Goal: Transaction & Acquisition: Purchase product/service

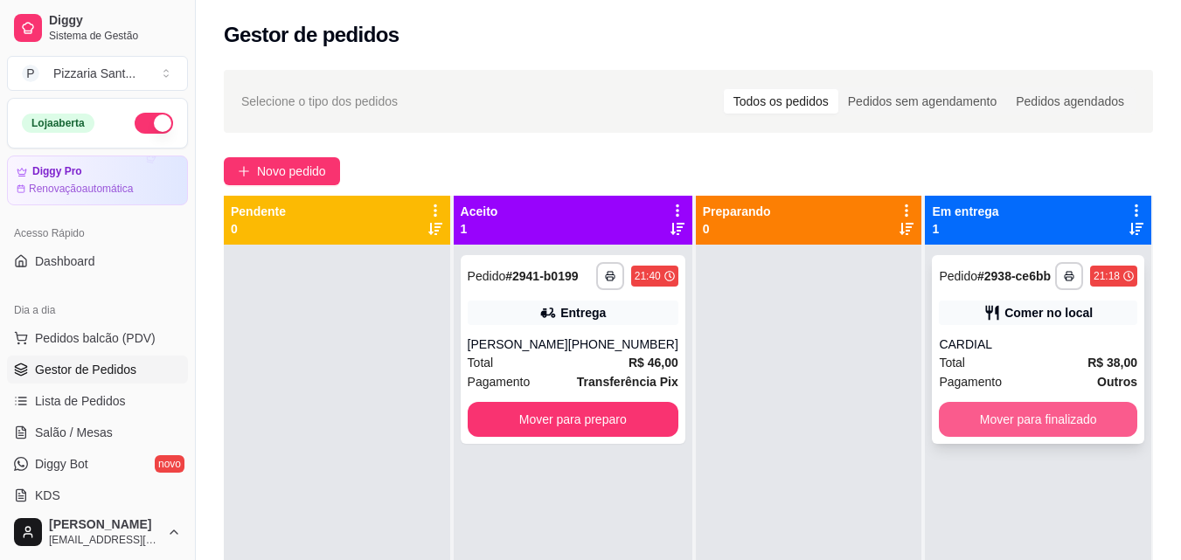
click at [1041, 414] on button "Mover para finalizado" at bounding box center [1038, 419] width 198 height 35
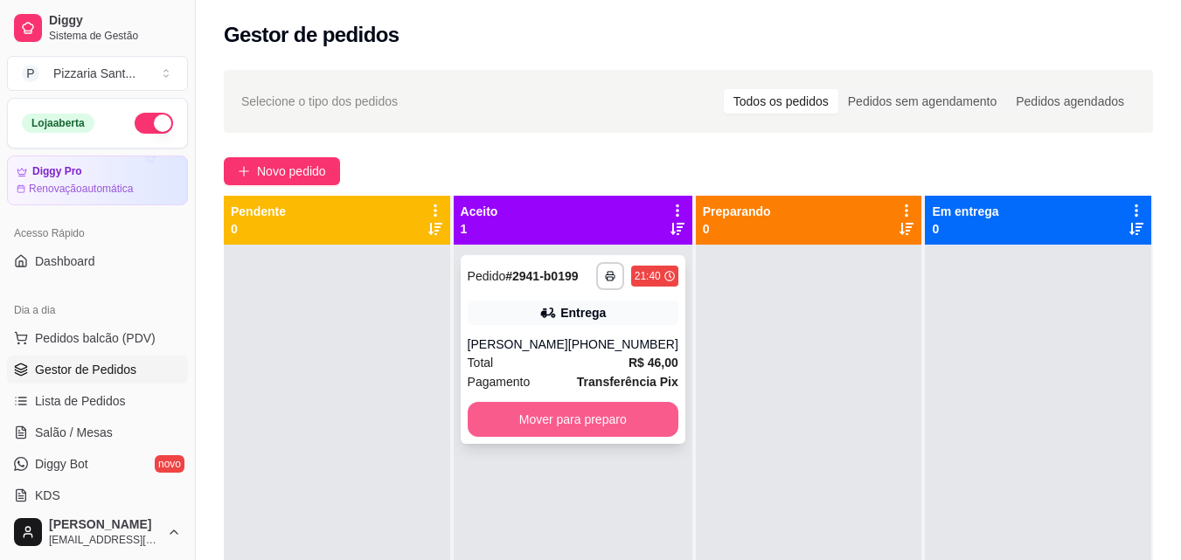
click at [643, 427] on button "Mover para preparo" at bounding box center [573, 419] width 211 height 35
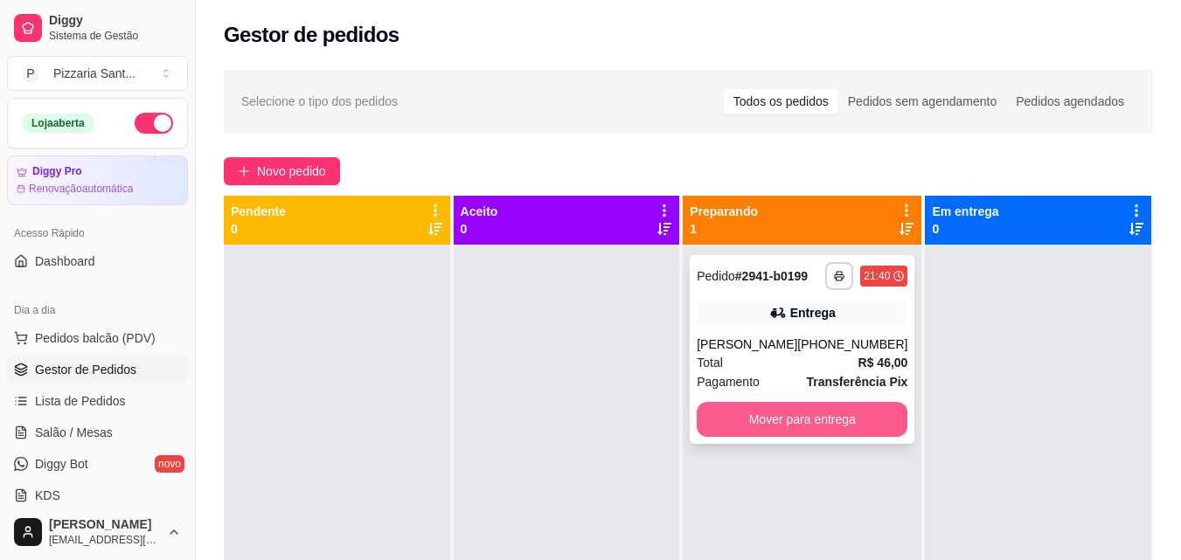
click at [749, 411] on button "Mover para entrega" at bounding box center [802, 419] width 211 height 35
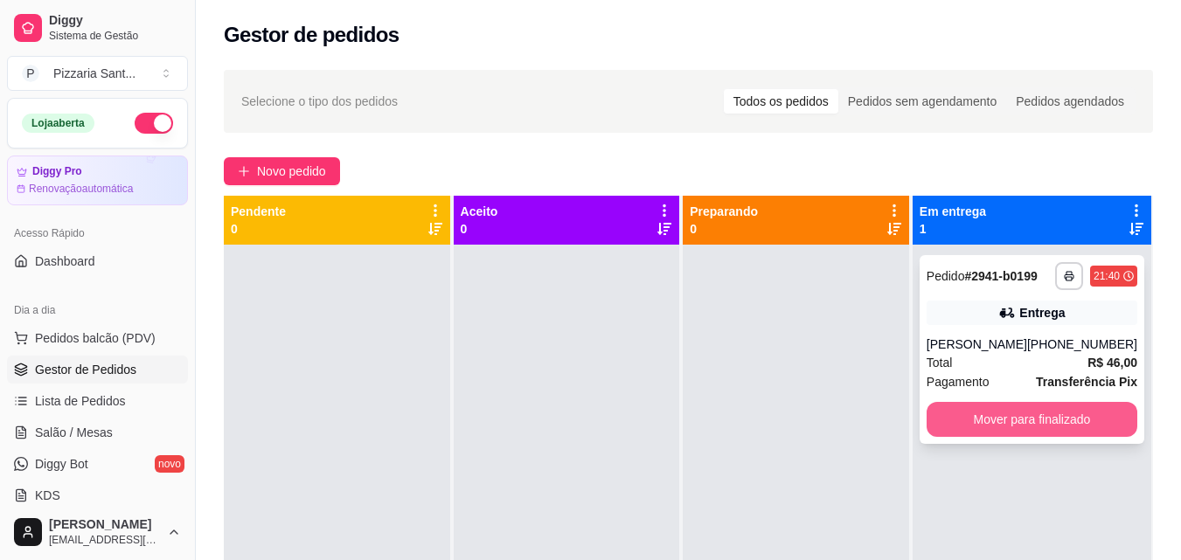
click at [944, 402] on button "Mover para finalizado" at bounding box center [1032, 419] width 211 height 35
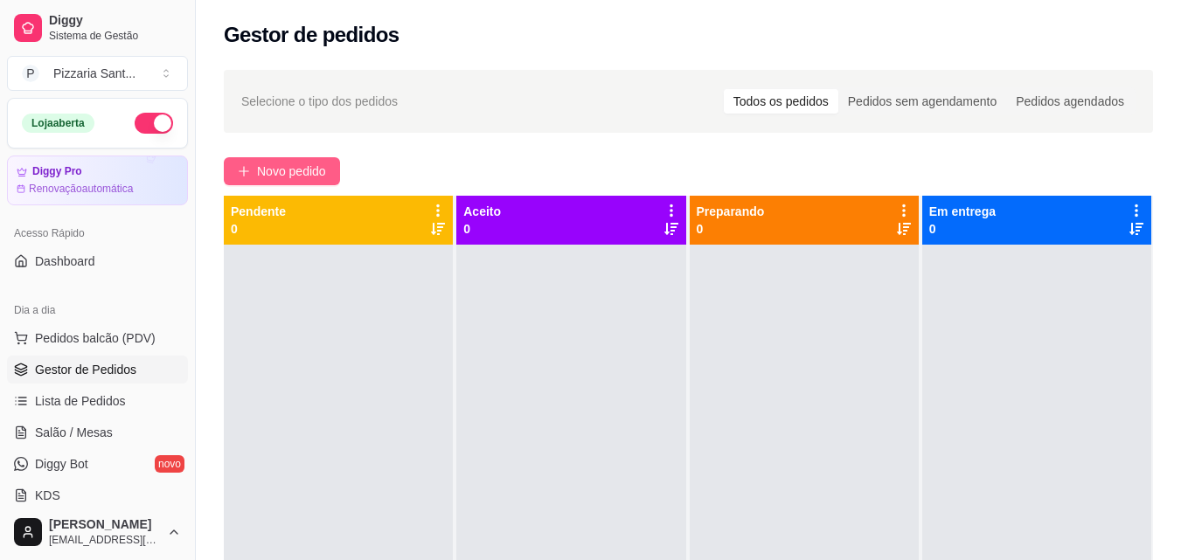
click at [282, 168] on span "Novo pedido" at bounding box center [291, 171] width 69 height 19
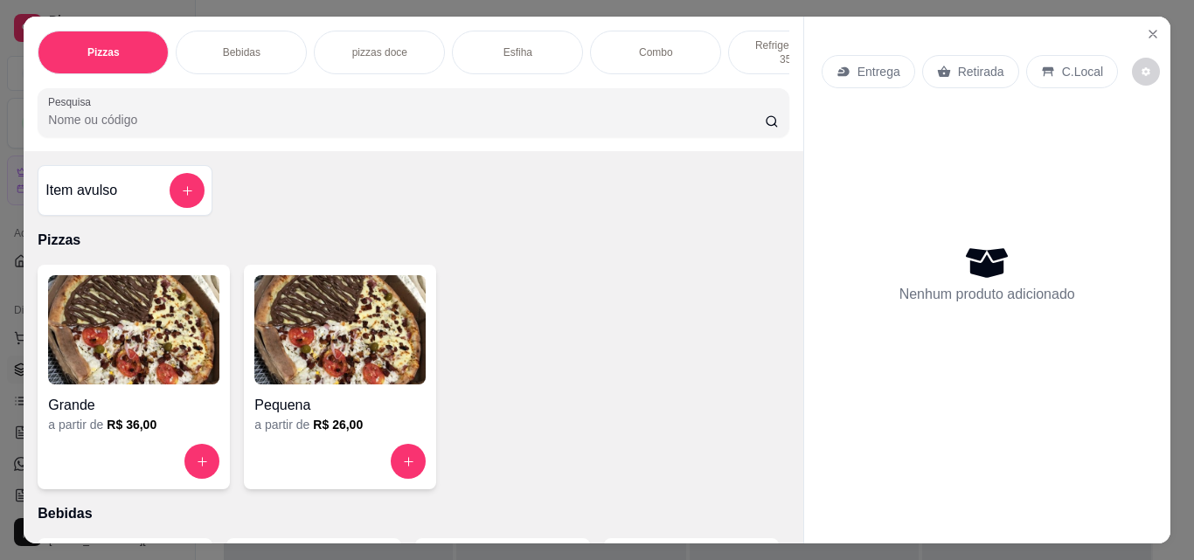
click at [156, 331] on img at bounding box center [133, 329] width 171 height 109
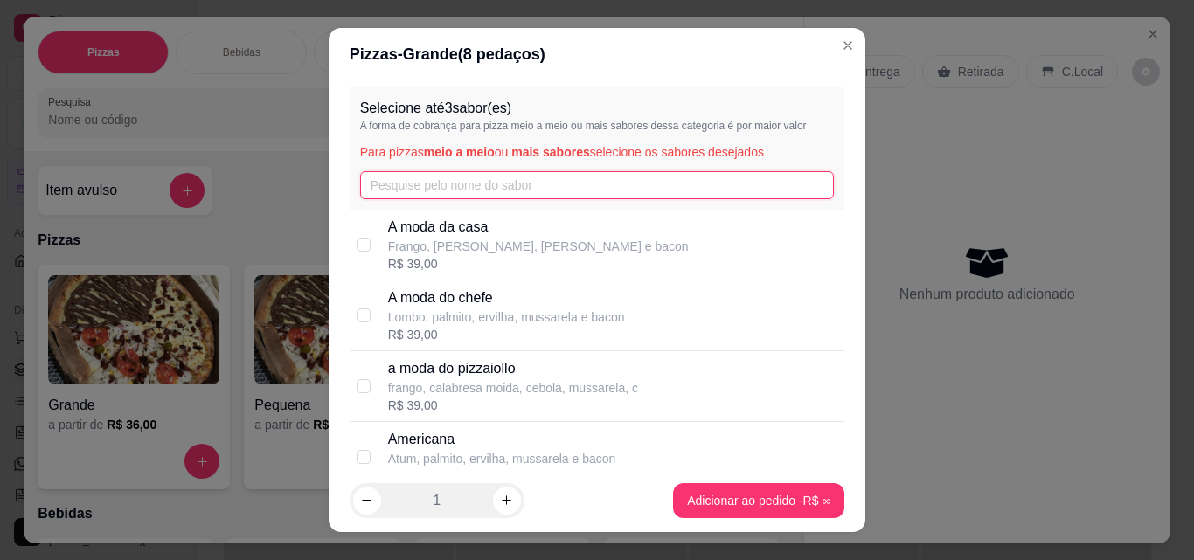
click at [401, 188] on input "text" at bounding box center [597, 185] width 475 height 28
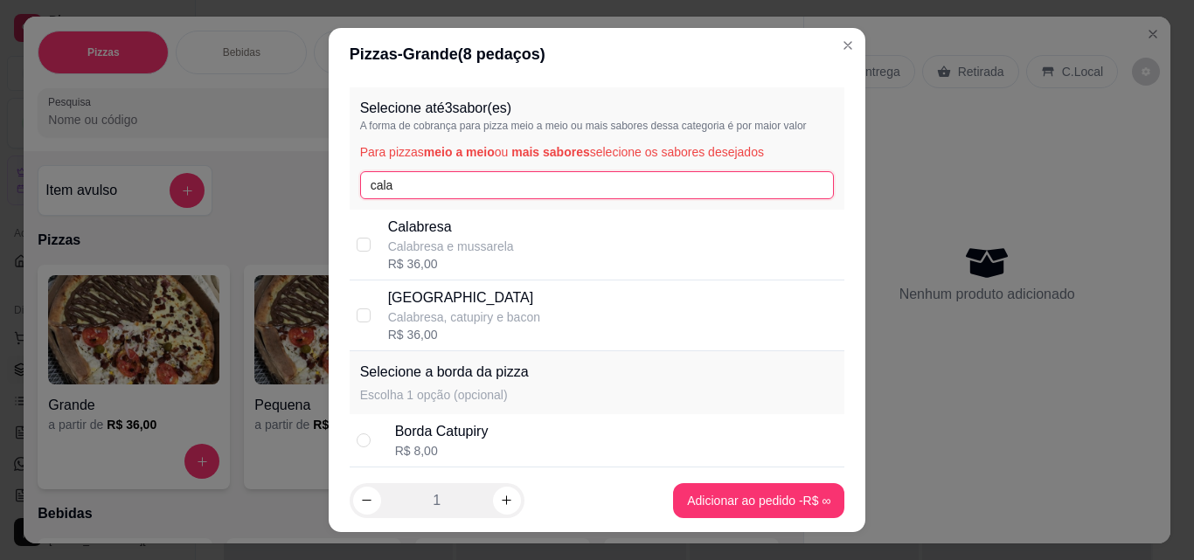
type input "cala"
drag, startPoint x: 390, startPoint y: 247, endPoint x: 385, endPoint y: 214, distance: 32.8
click at [388, 231] on div "Calabresa Calabresa e mussarela" at bounding box center [451, 236] width 126 height 38
checkbox input "true"
drag, startPoint x: 388, startPoint y: 185, endPoint x: 327, endPoint y: 187, distance: 61.2
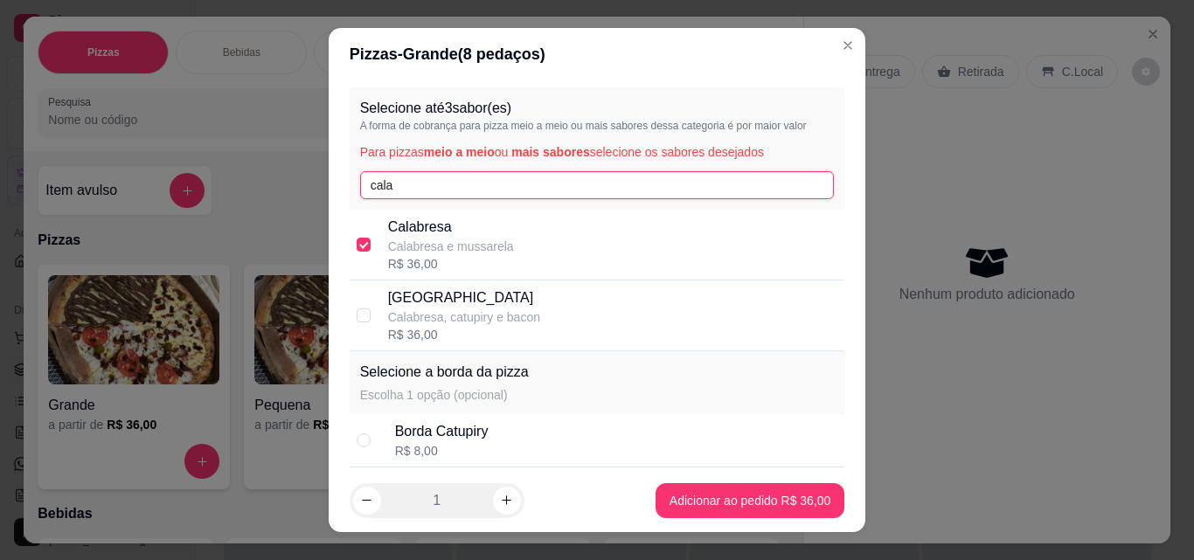
click at [329, 187] on div "Selecione até 3 sabor(es) A forma de cobrança para pizza meio a meio ou mais sa…" at bounding box center [598, 274] width 538 height 389
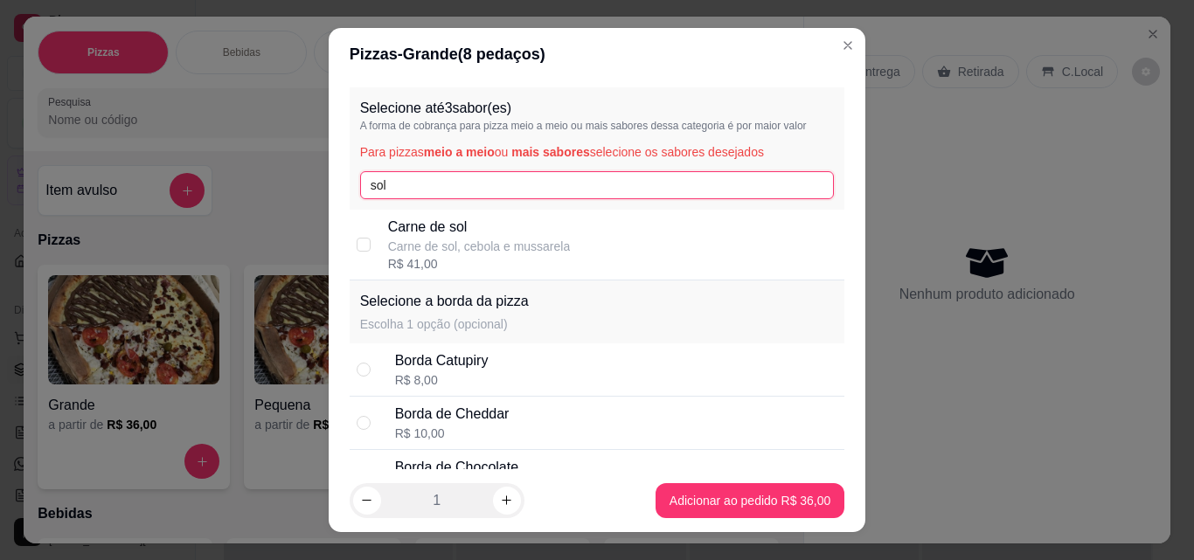
type input "sol"
click at [458, 213] on div "Carne de sol Carne de sol, cebola e mussarela R$ 41,00" at bounding box center [598, 245] width 496 height 71
checkbox input "true"
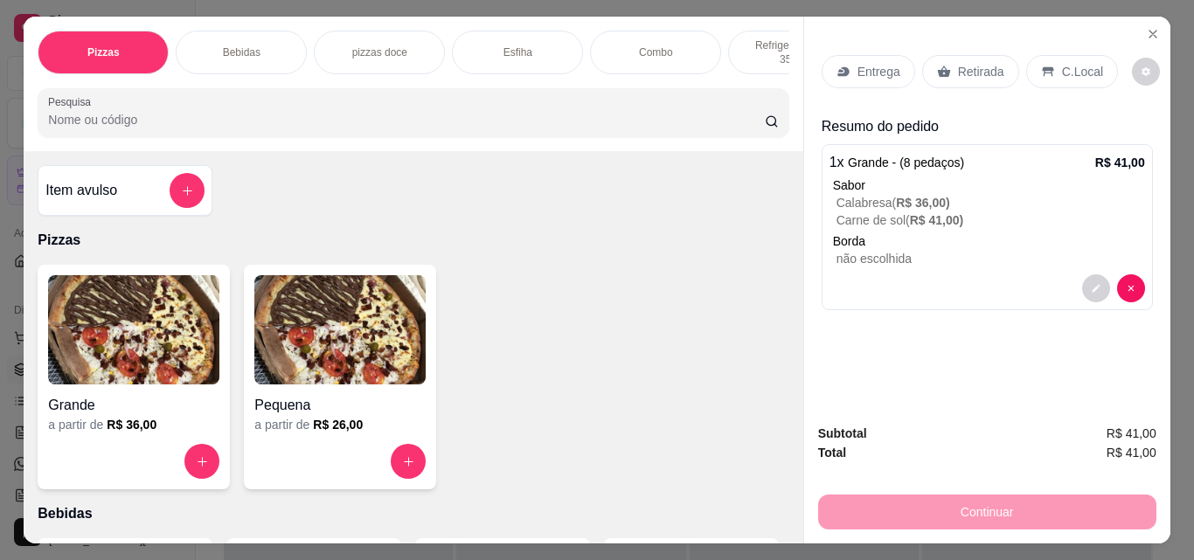
click at [864, 63] on p "Entrega" at bounding box center [879, 71] width 43 height 17
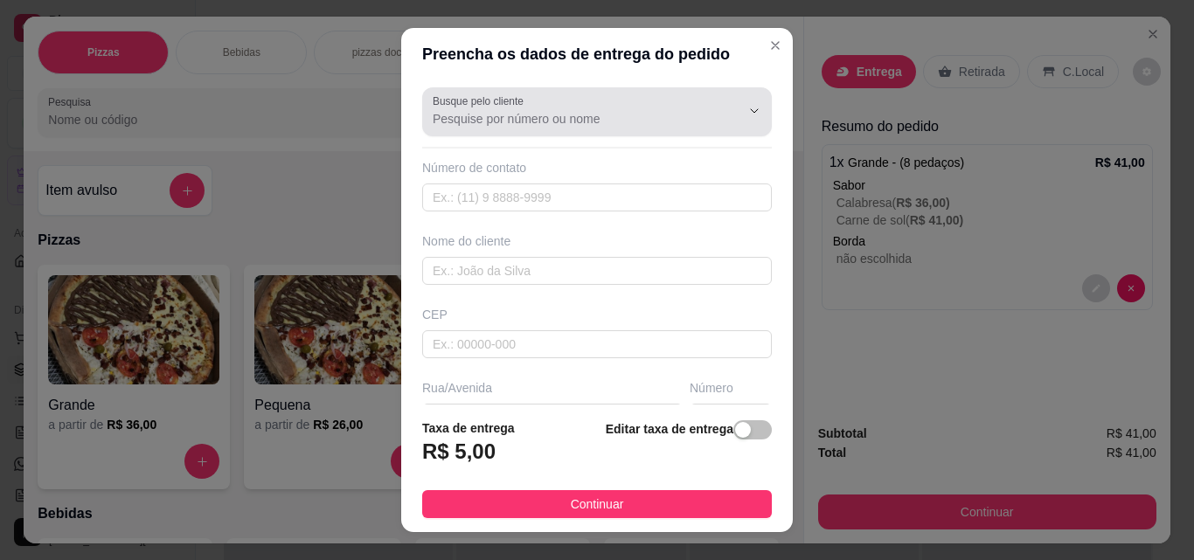
click at [581, 106] on div at bounding box center [597, 111] width 329 height 35
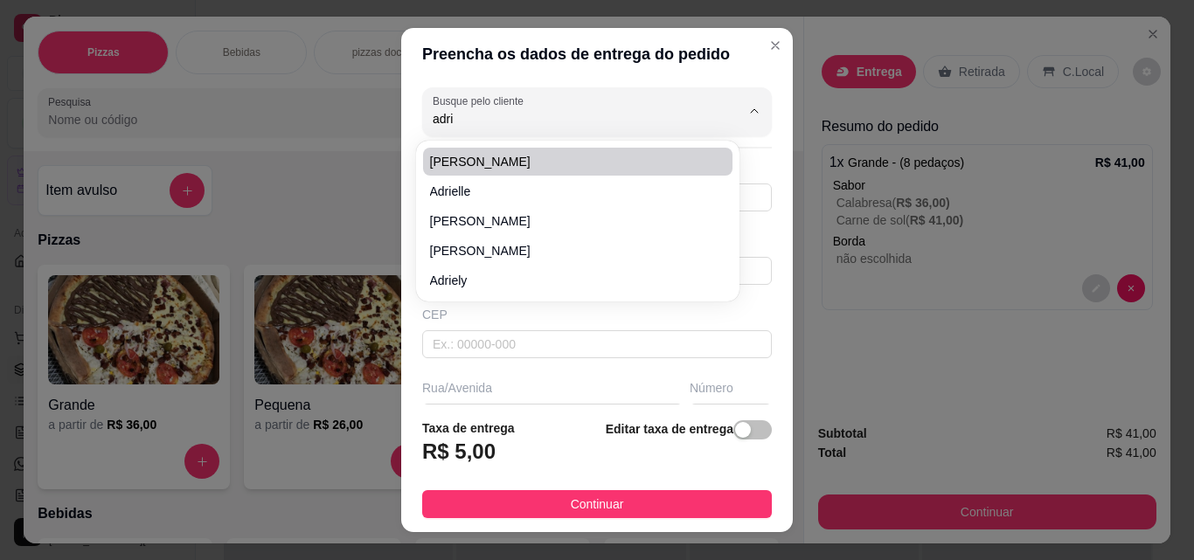
click at [533, 160] on span "[PERSON_NAME]" at bounding box center [569, 161] width 278 height 17
type input "[PERSON_NAME]"
type input "74981517729"
type input "[PERSON_NAME]"
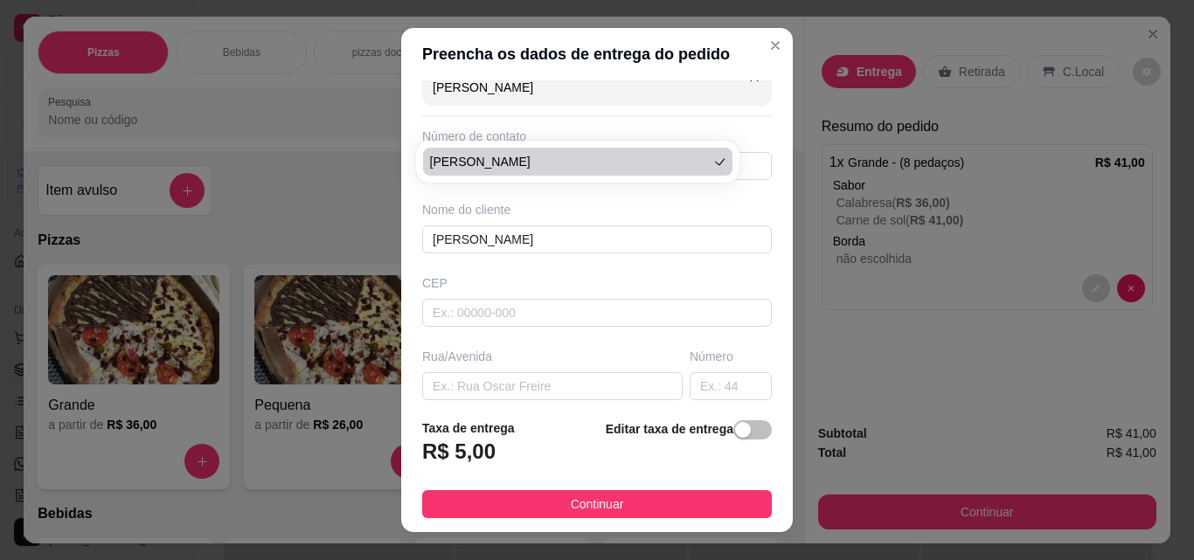
scroll to position [87, 0]
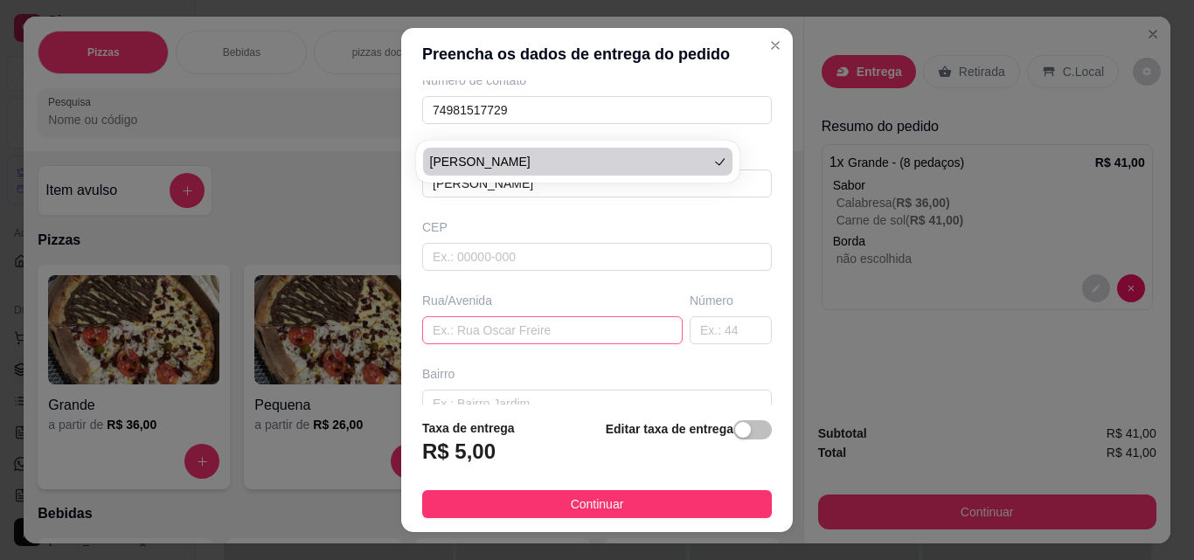
click at [550, 335] on input "text" at bounding box center [552, 330] width 261 height 28
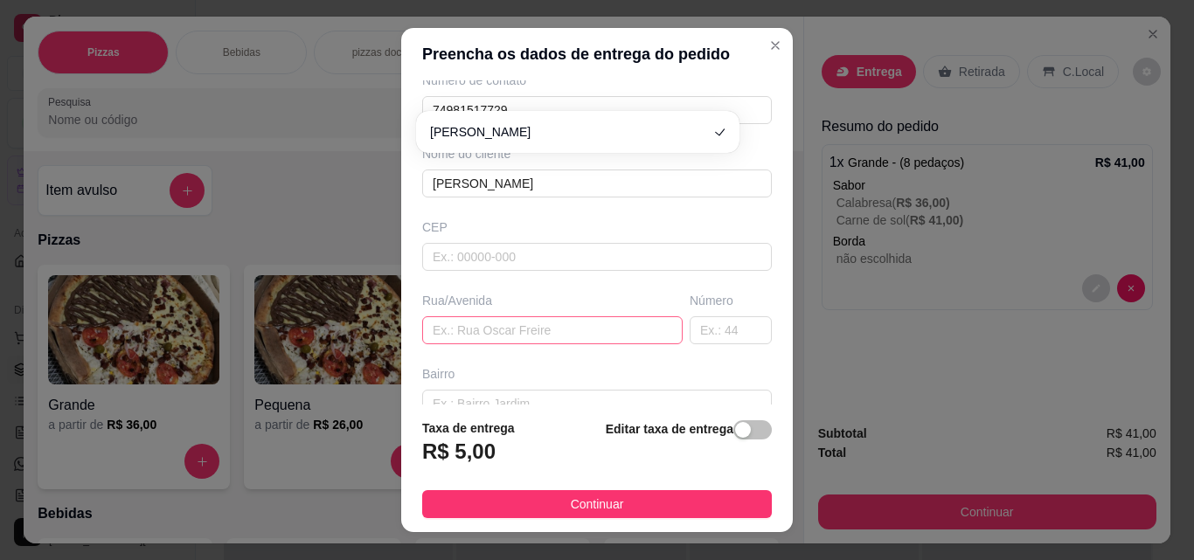
scroll to position [30, 0]
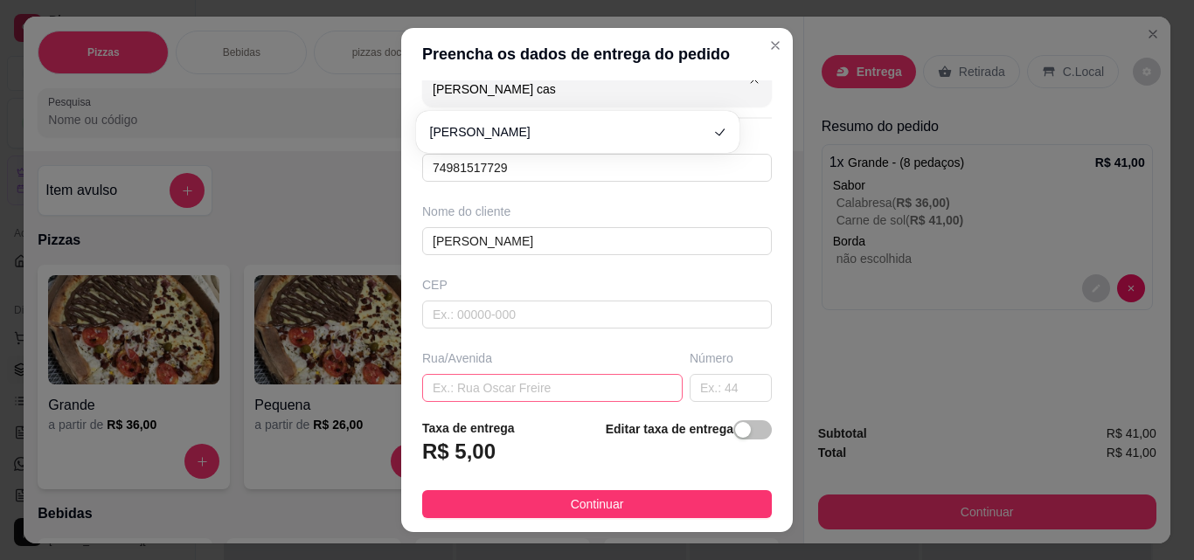
type input "[PERSON_NAME] casa"
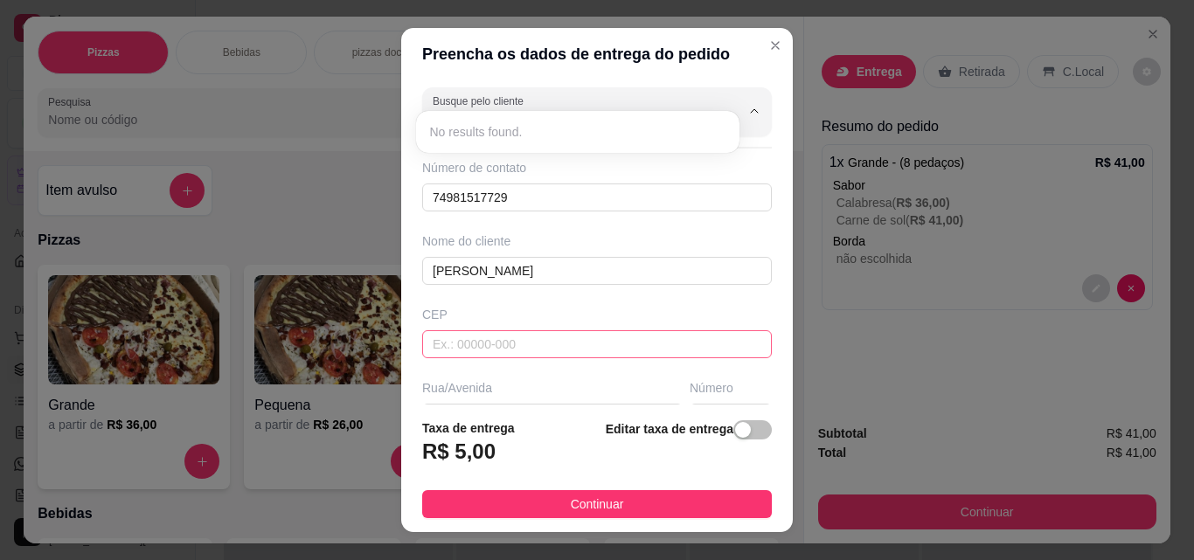
scroll to position [87, 0]
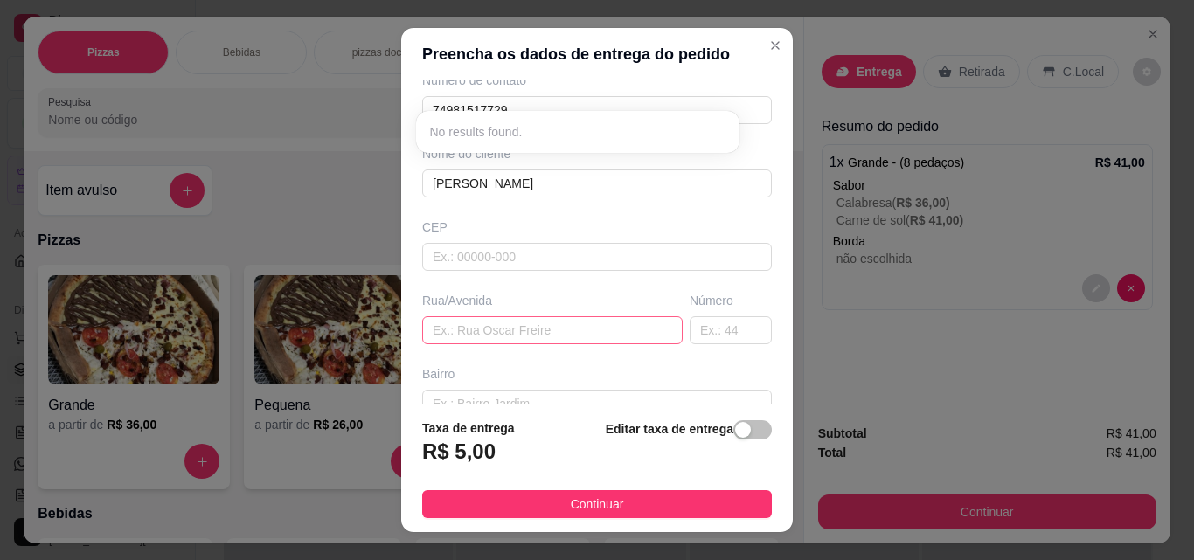
click at [514, 340] on input "text" at bounding box center [552, 330] width 261 height 28
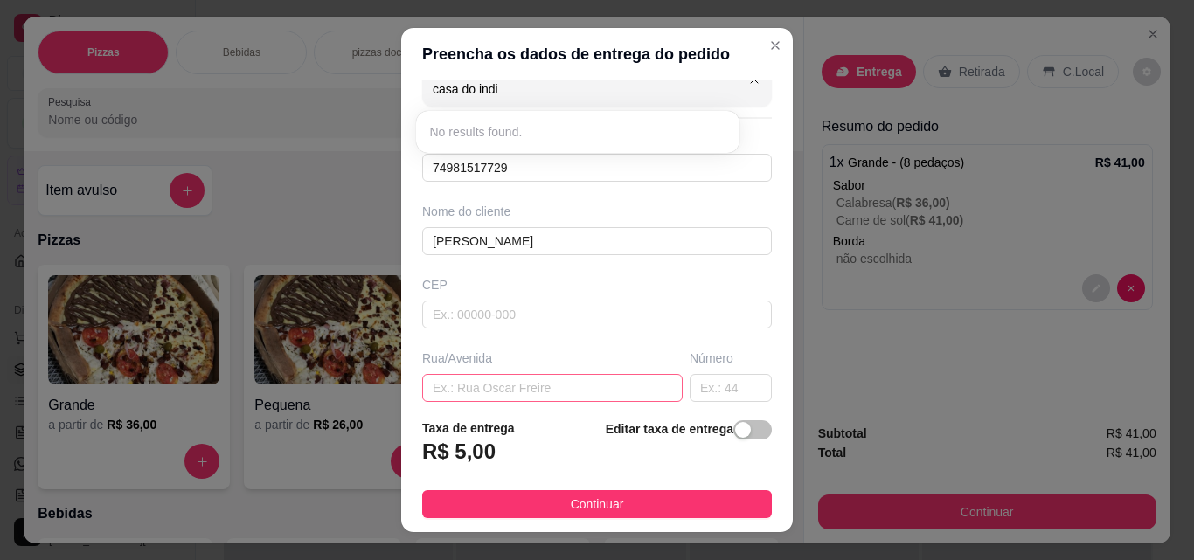
type input "casa do indio"
click at [499, 374] on input "text" at bounding box center [552, 388] width 261 height 28
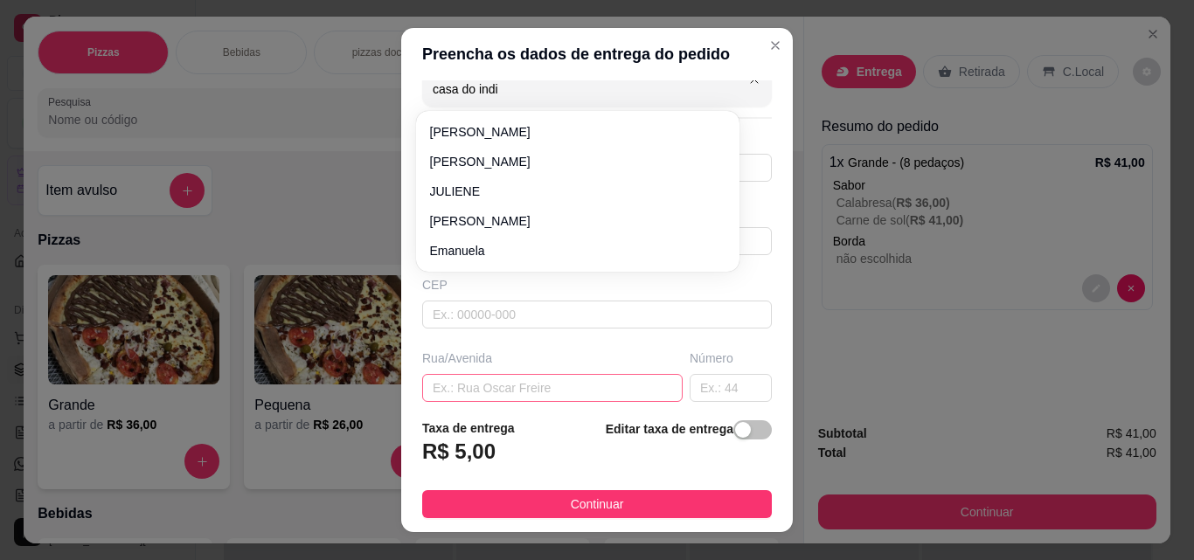
type input "casa do indio"
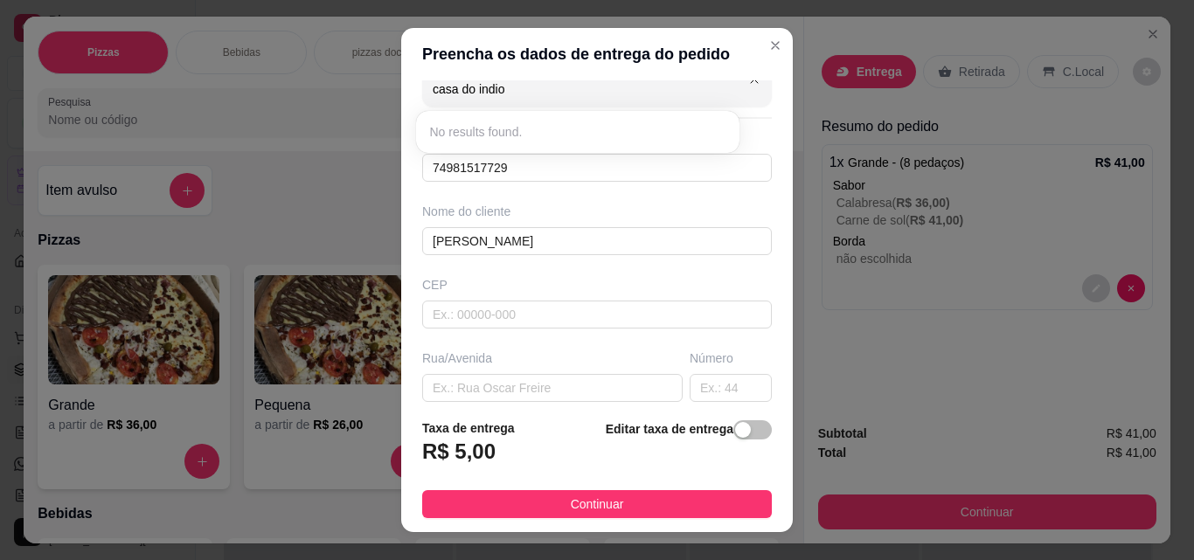
click at [622, 343] on div "Busque pelo cliente casa do indio Número de contato 74981517729 Nome do cliente…" at bounding box center [597, 242] width 392 height 324
click at [622, 343] on div "Busque pelo cliente Número de contato 74981517729 Nome do cliente [PERSON_NAME]…" at bounding box center [597, 242] width 392 height 324
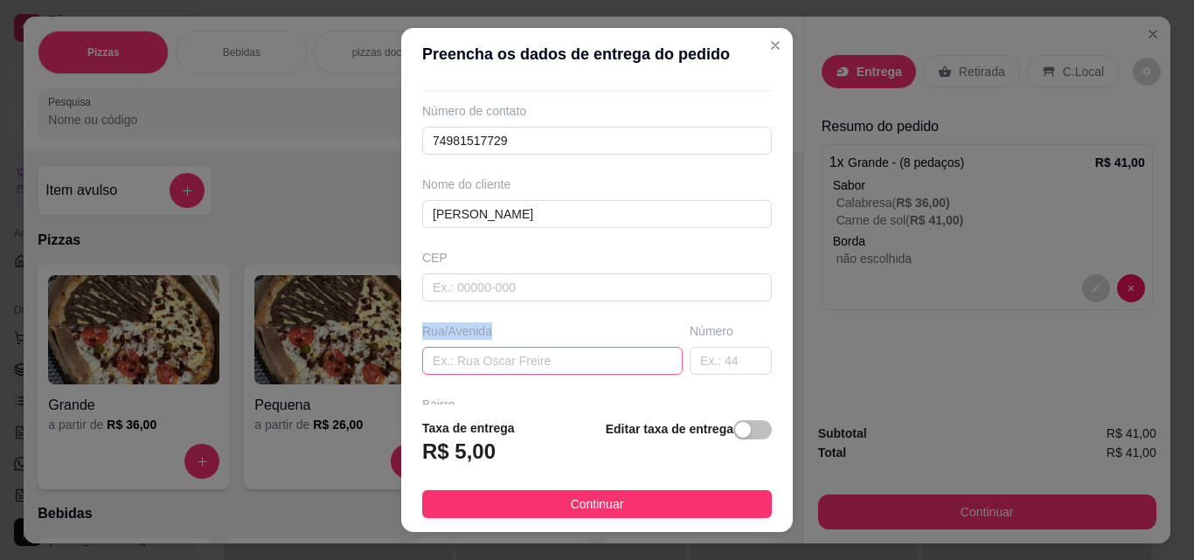
scroll to position [87, 0]
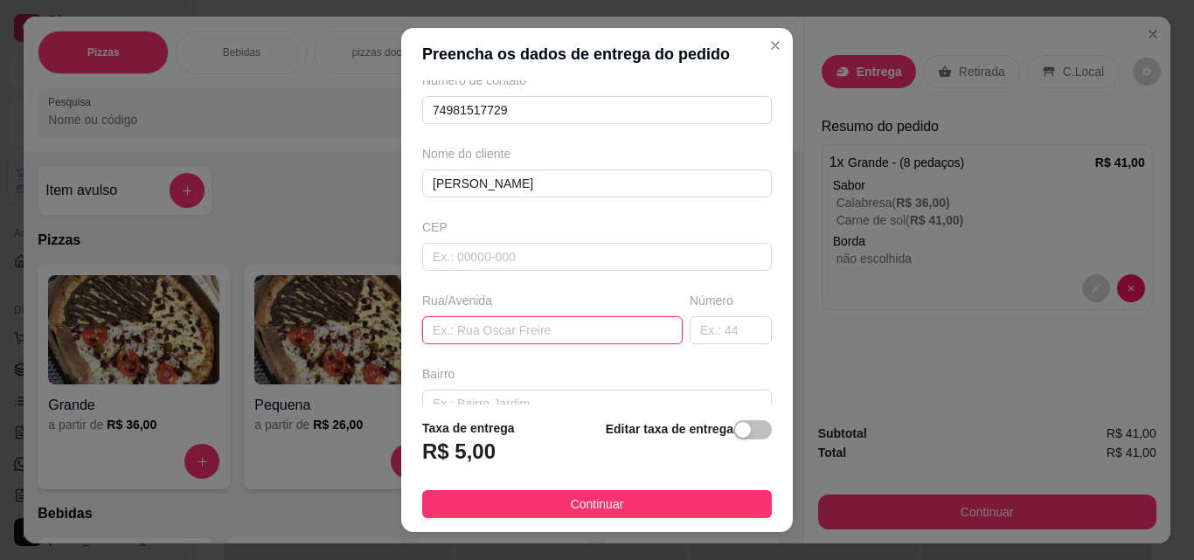
click at [537, 337] on input "text" at bounding box center [552, 330] width 261 height 28
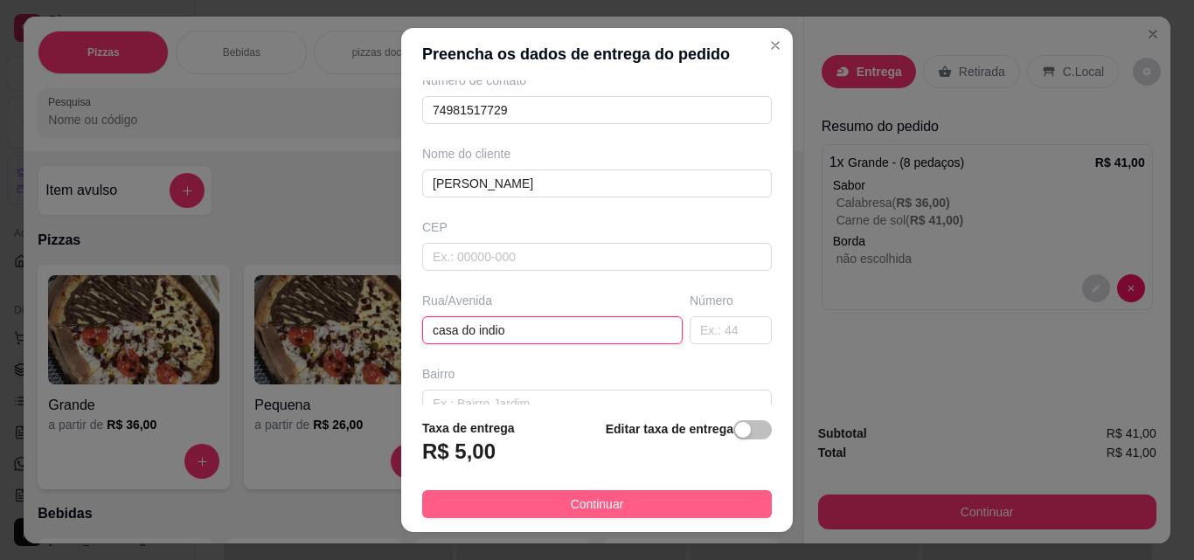
type input "casa do indio"
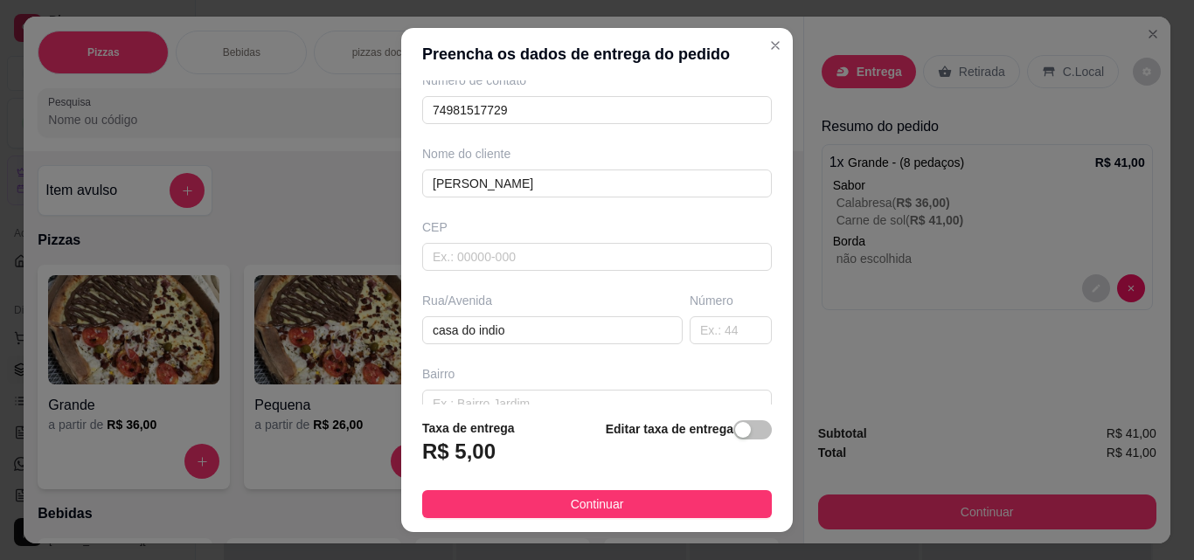
drag, startPoint x: 649, startPoint y: 492, endPoint x: 692, endPoint y: 502, distance: 44.8
click at [657, 493] on button "Continuar" at bounding box center [597, 504] width 350 height 28
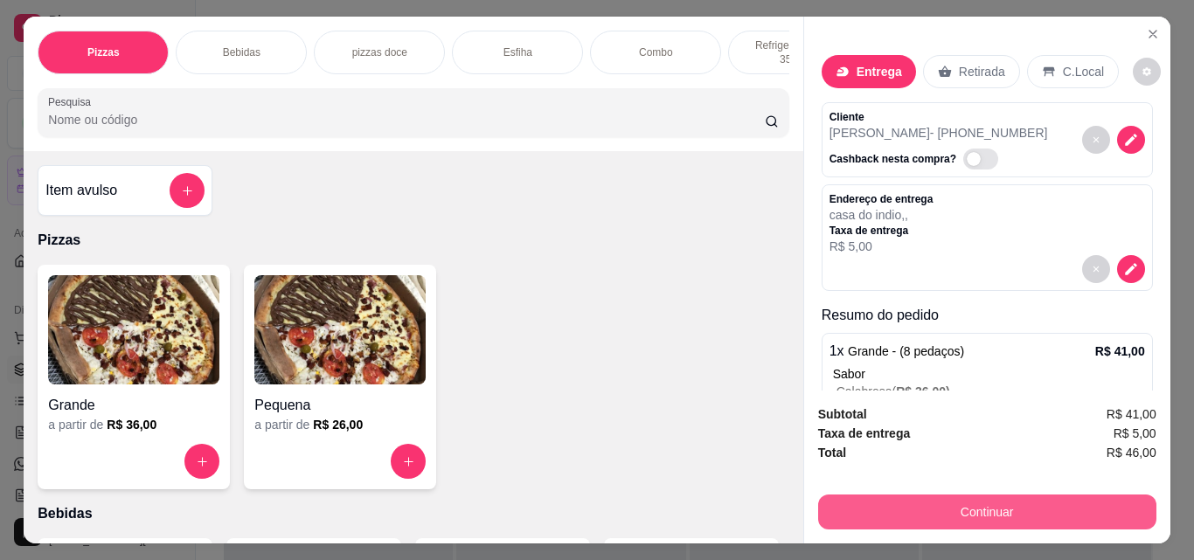
click at [850, 498] on button "Continuar" at bounding box center [987, 512] width 338 height 35
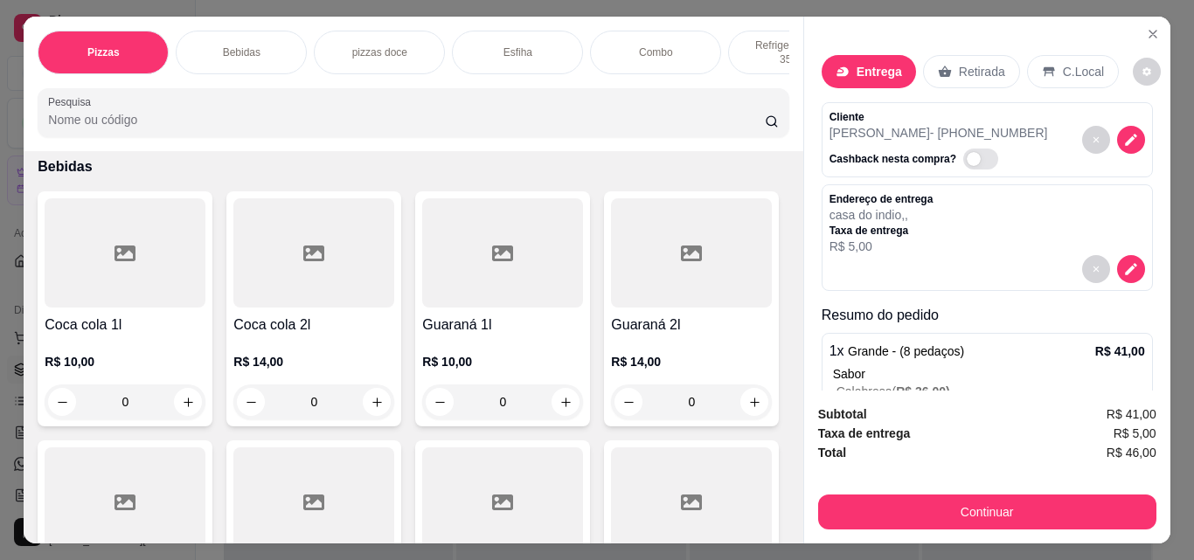
scroll to position [350, 0]
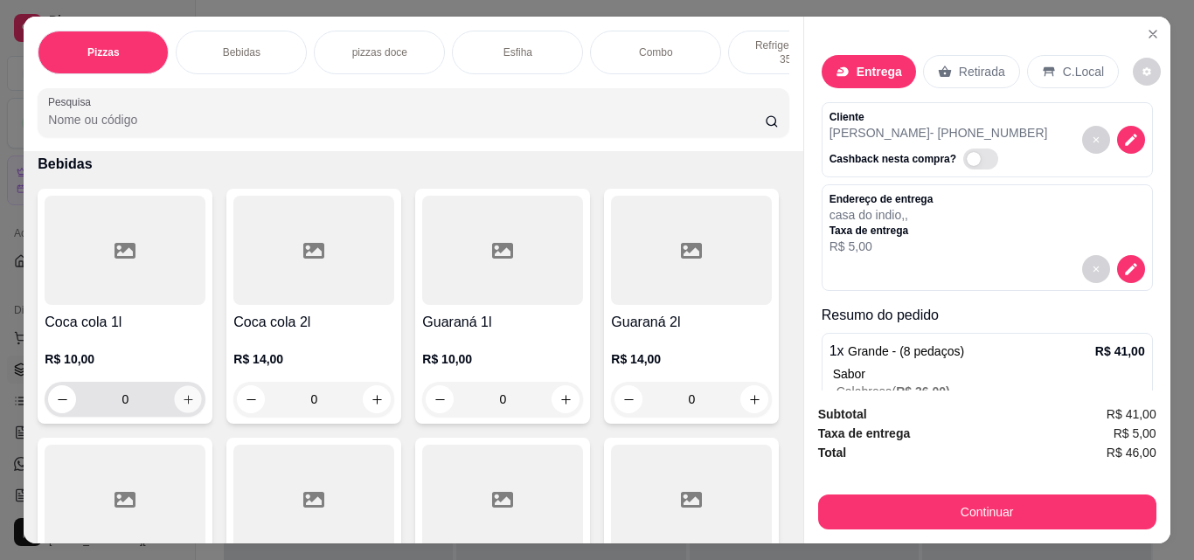
click at [184, 399] on icon "increase-product-quantity" at bounding box center [188, 399] width 13 height 13
type input "1"
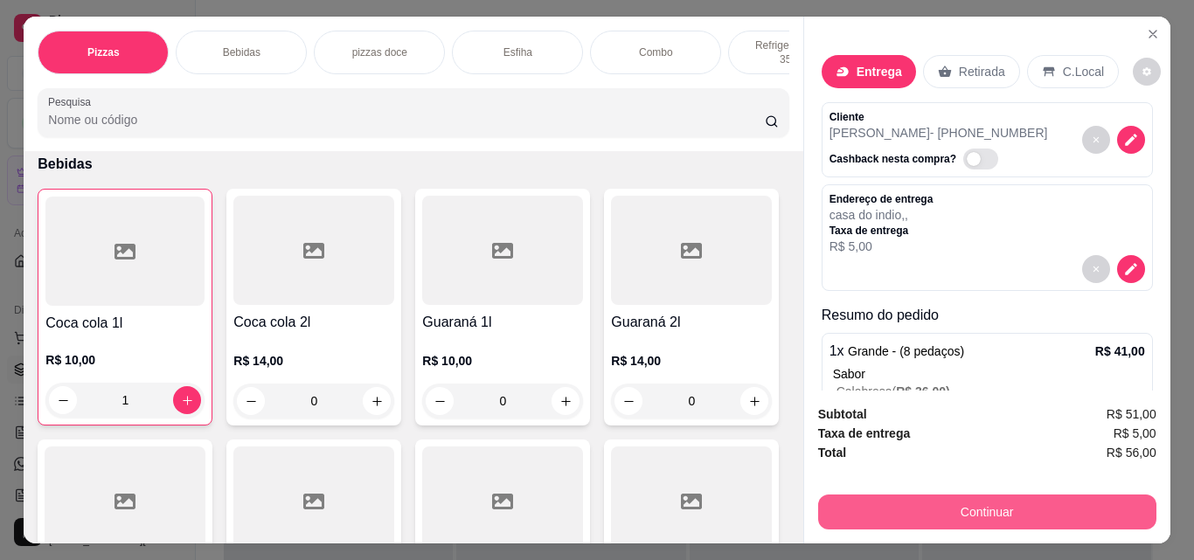
click at [1080, 495] on button "Continuar" at bounding box center [987, 512] width 338 height 35
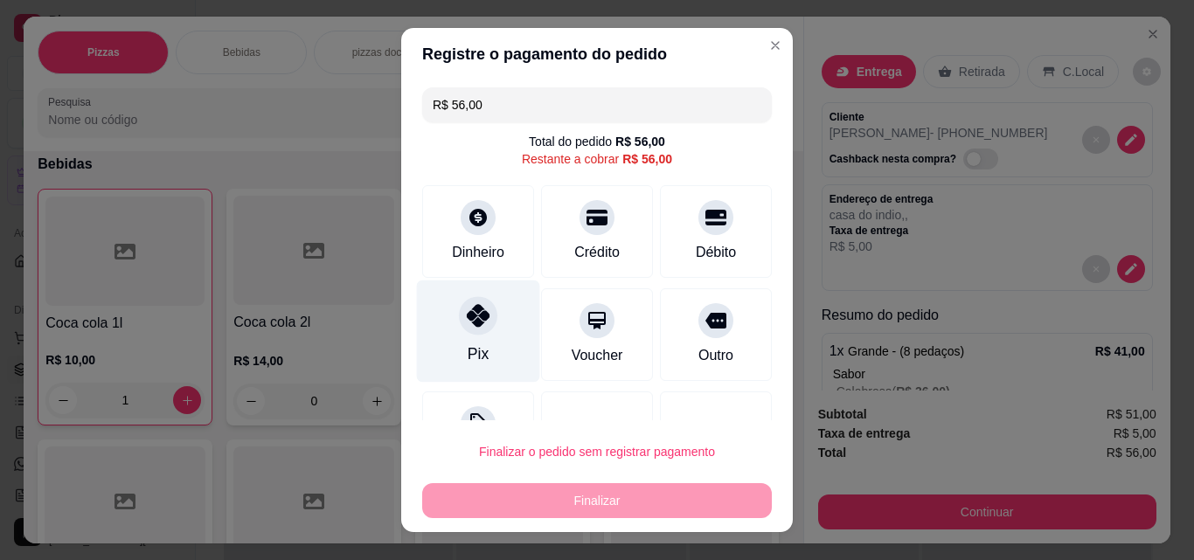
click at [490, 330] on div "Pix" at bounding box center [478, 332] width 123 height 102
type input "R$ 0,00"
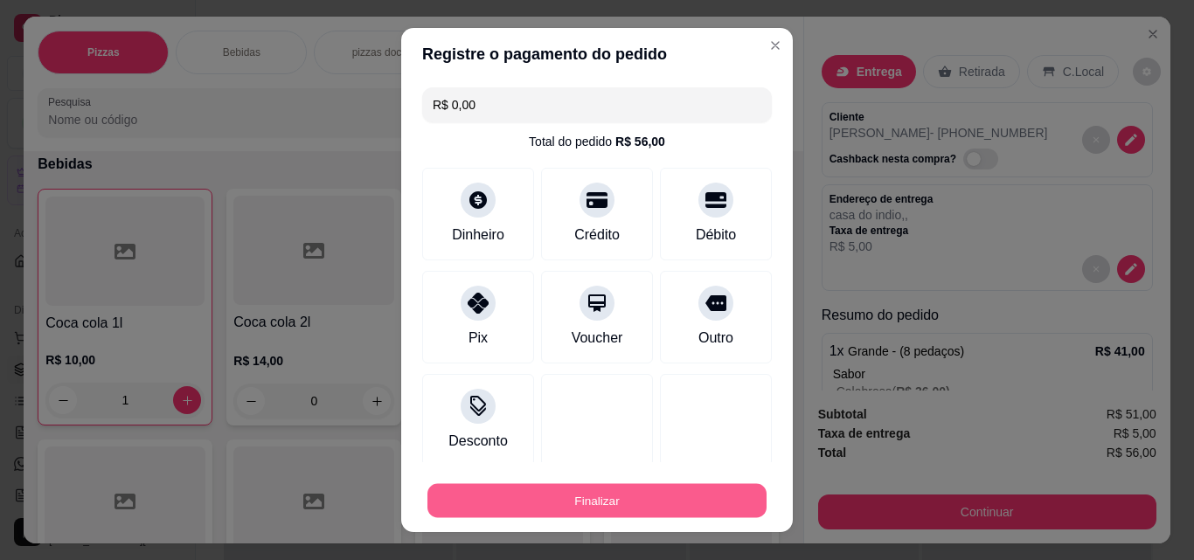
click at [559, 502] on button "Finalizar" at bounding box center [596, 501] width 339 height 34
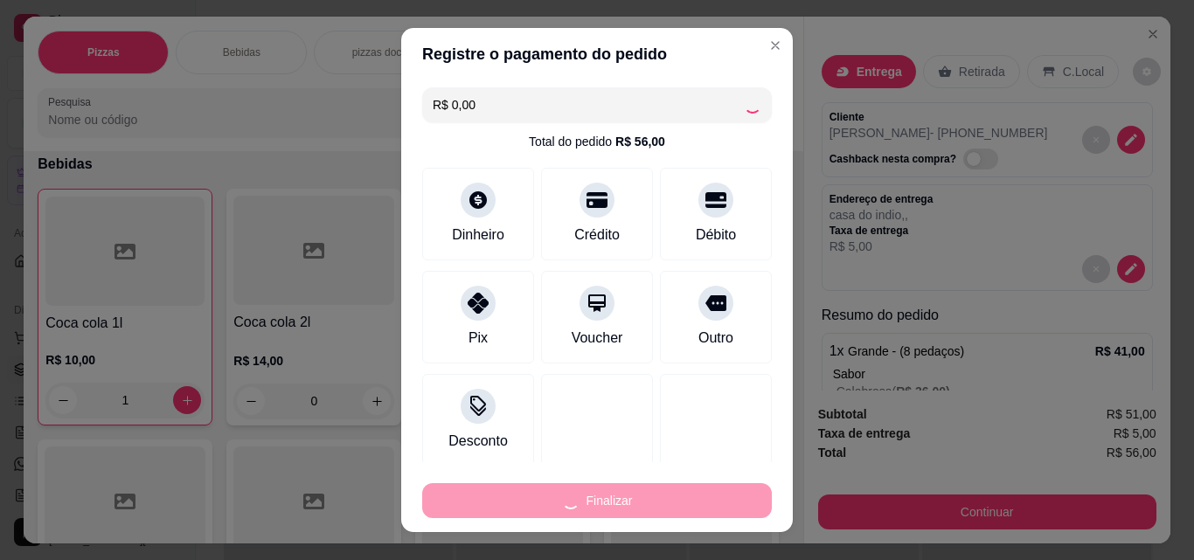
type input "0"
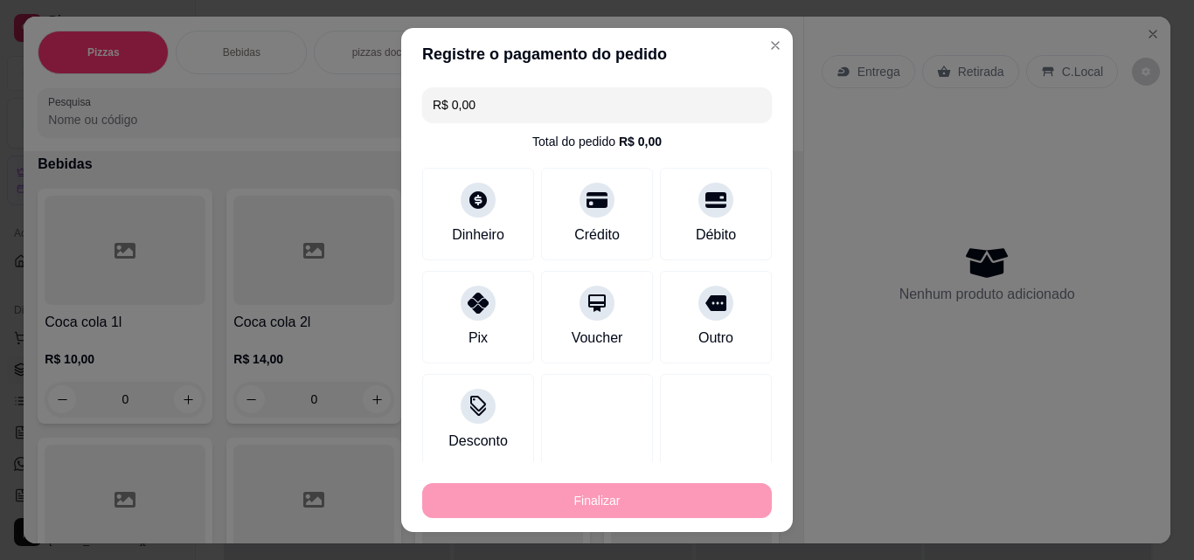
type input "-R$ 56,00"
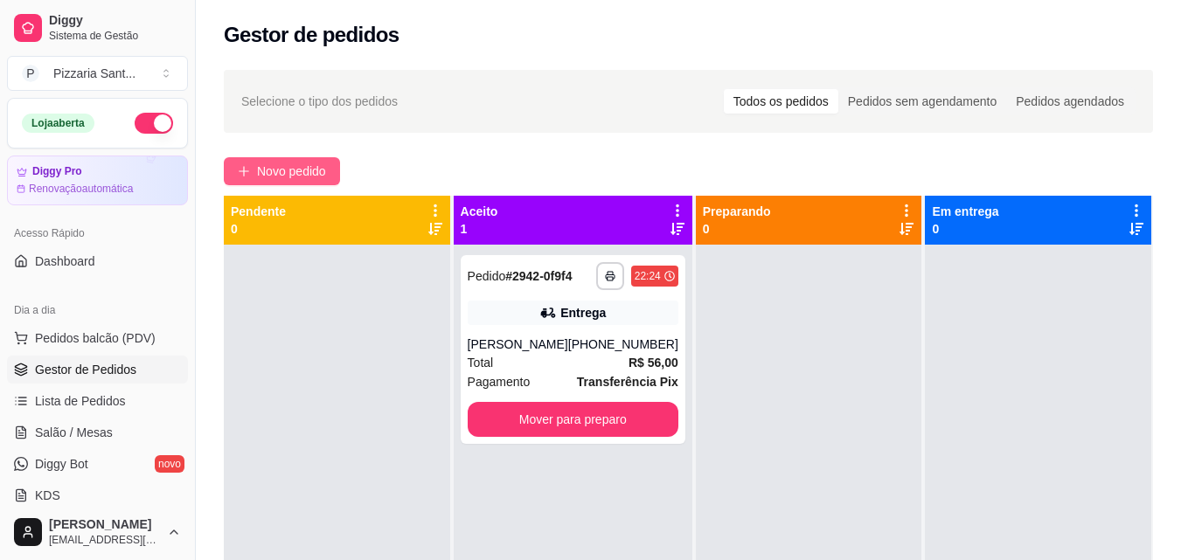
click at [302, 174] on span "Novo pedido" at bounding box center [291, 171] width 69 height 19
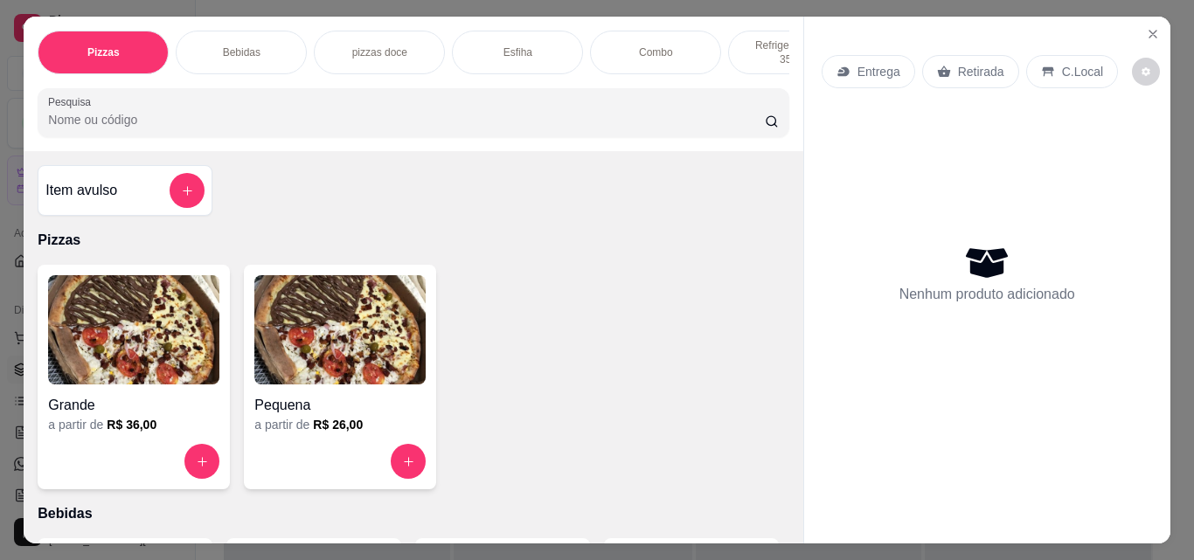
click at [685, 44] on div "Combo" at bounding box center [655, 53] width 131 height 44
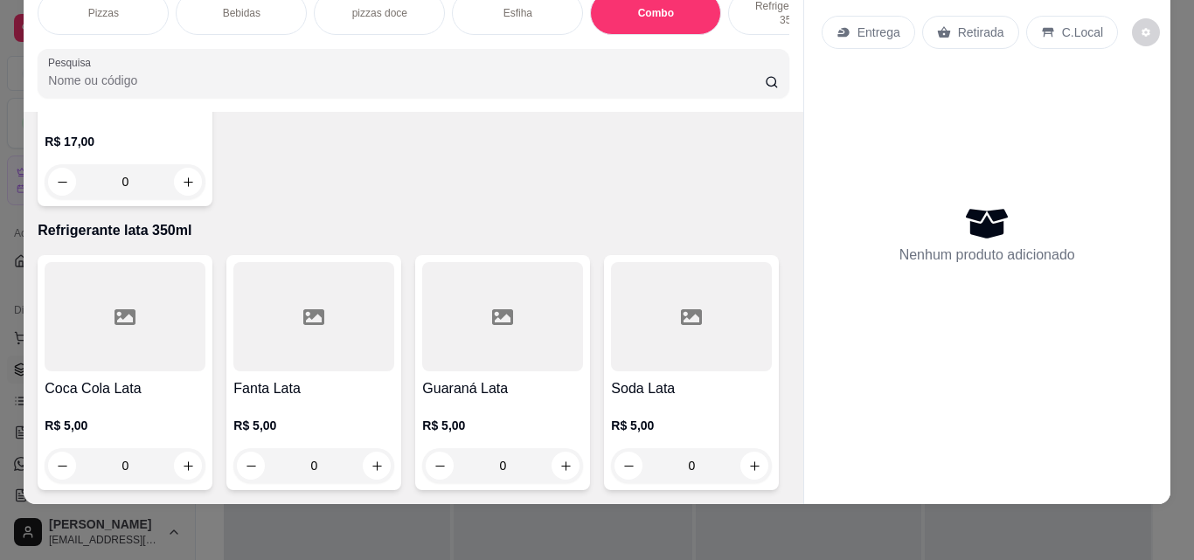
click at [99, 66] on img at bounding box center [125, 11] width 161 height 109
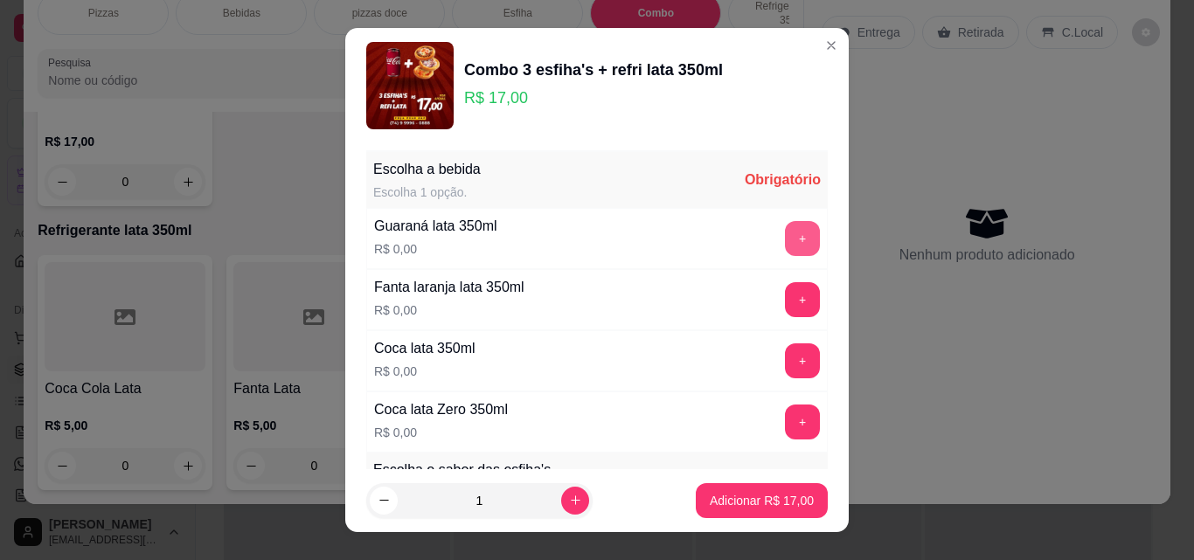
click at [785, 235] on button "+" at bounding box center [802, 238] width 35 height 35
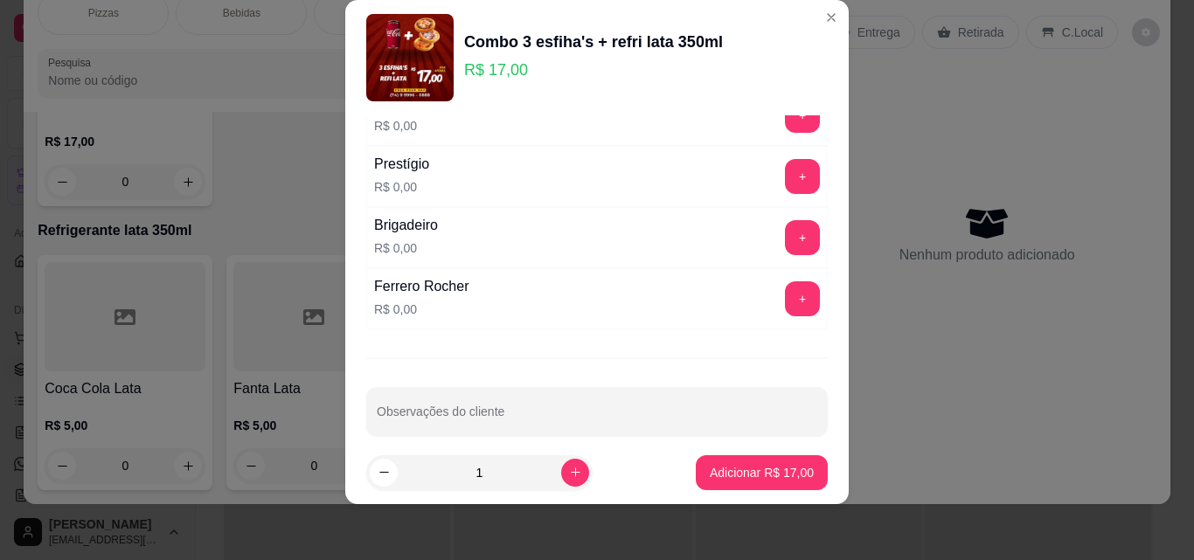
scroll to position [966, 0]
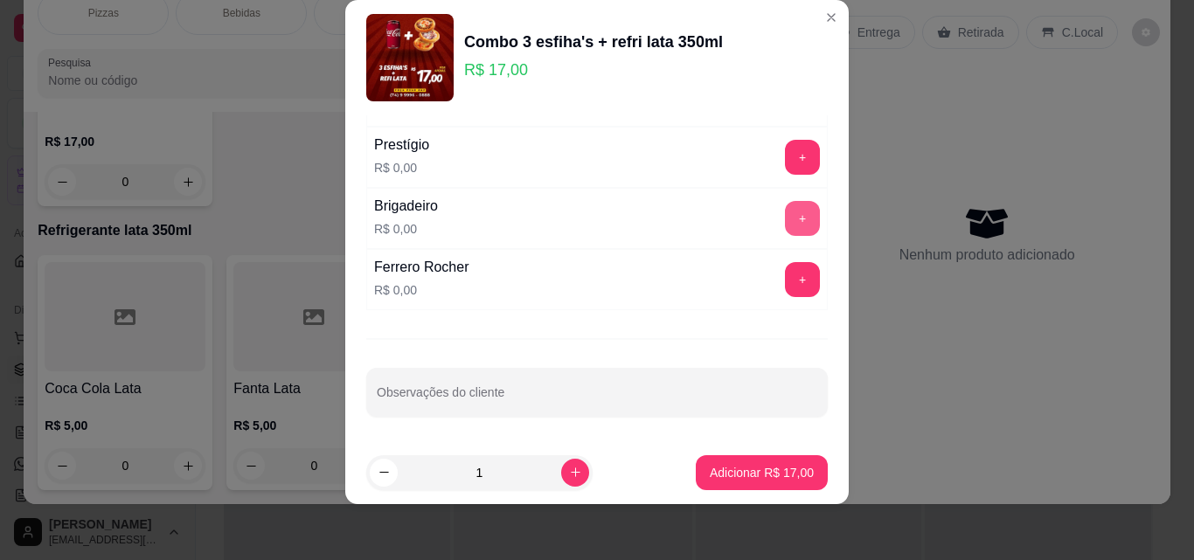
click at [785, 220] on button "+" at bounding box center [802, 218] width 35 height 35
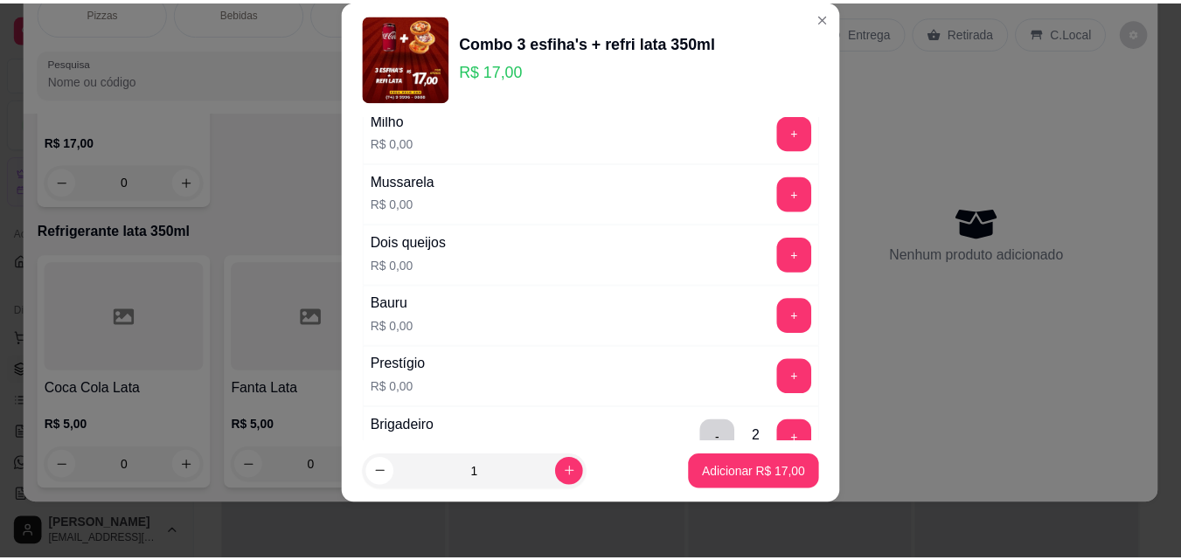
scroll to position [704, 0]
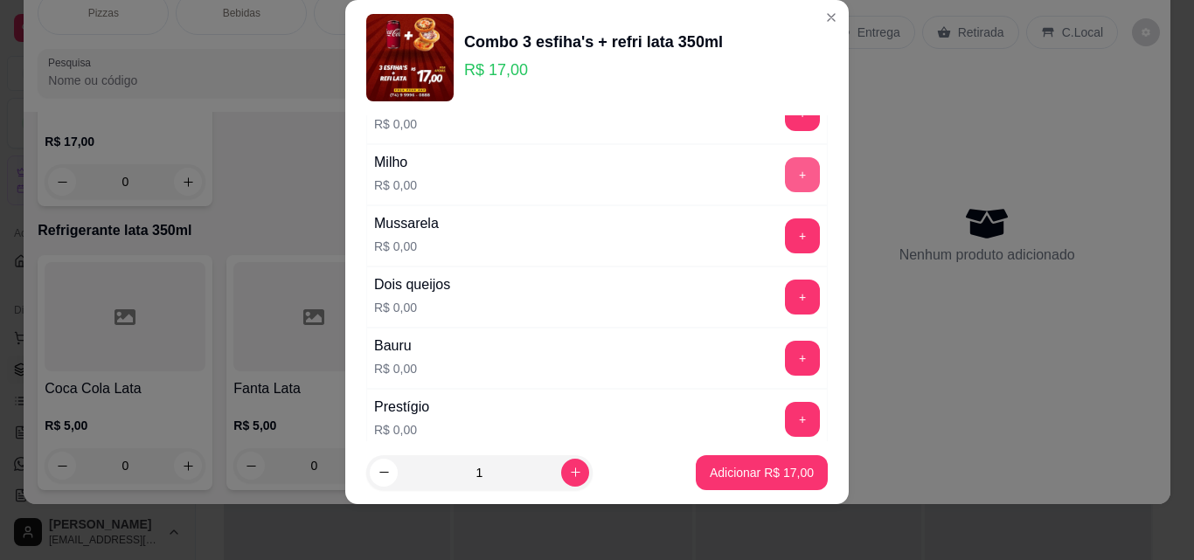
click at [785, 184] on button "+" at bounding box center [802, 174] width 35 height 35
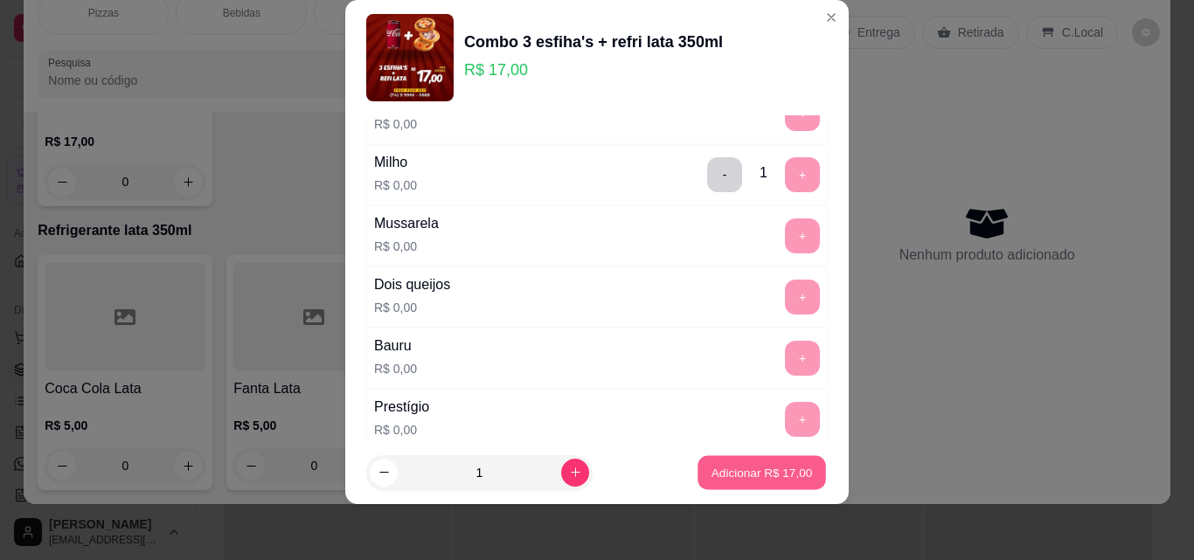
click at [785, 464] on p "Adicionar R$ 17,00" at bounding box center [762, 472] width 101 height 17
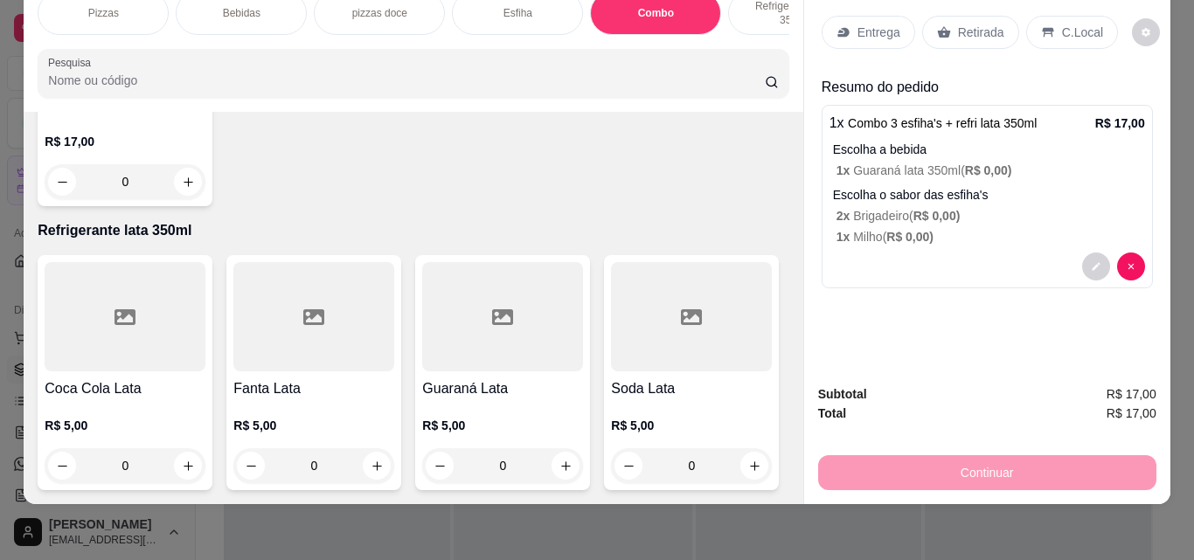
click at [960, 24] on p "Retirada" at bounding box center [981, 32] width 46 height 17
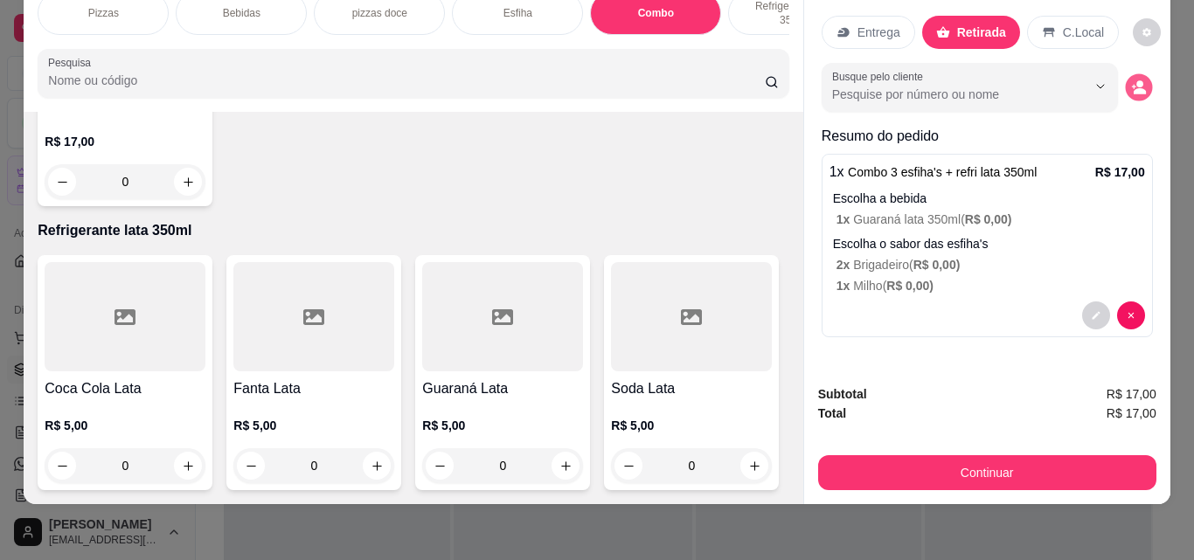
click at [1138, 80] on icon "decrease-product-quantity" at bounding box center [1138, 87] width 15 height 15
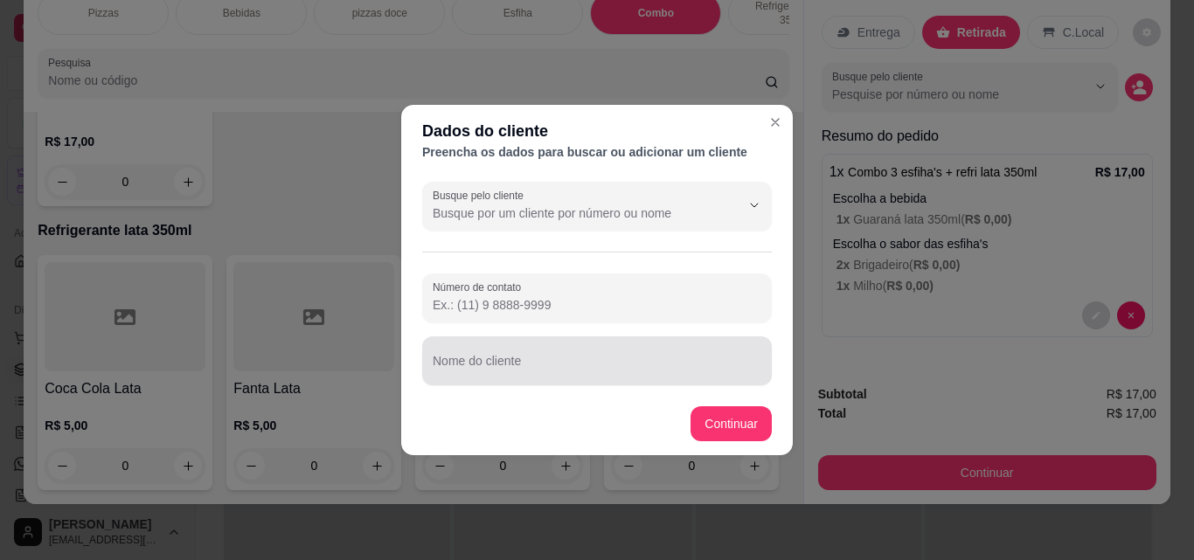
click at [618, 379] on div "Nome do cliente" at bounding box center [597, 361] width 350 height 49
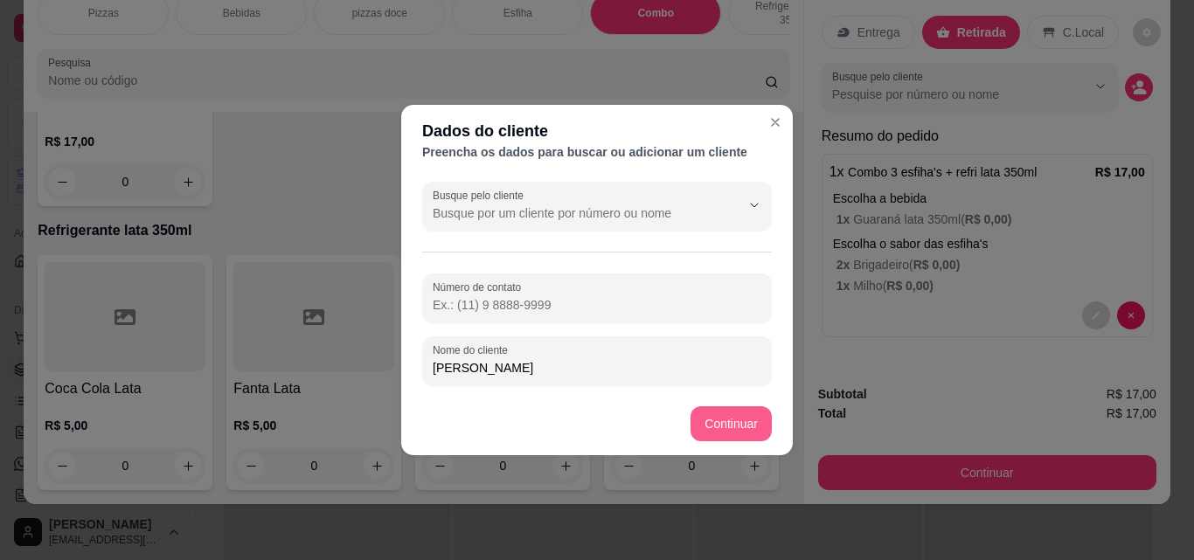
type input "[PERSON_NAME]"
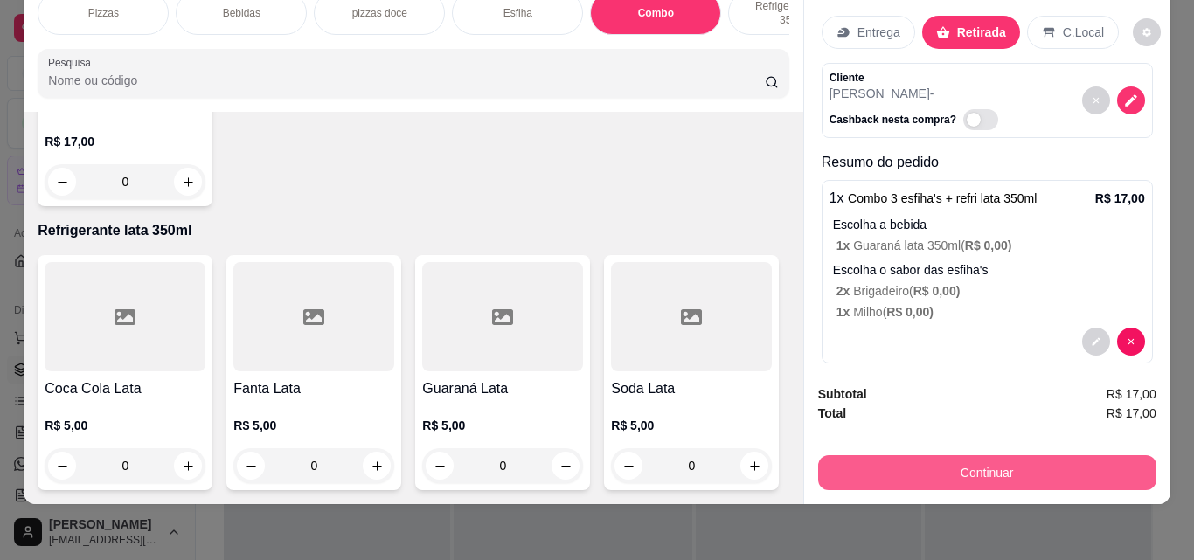
click at [865, 457] on button "Continuar" at bounding box center [987, 472] width 338 height 35
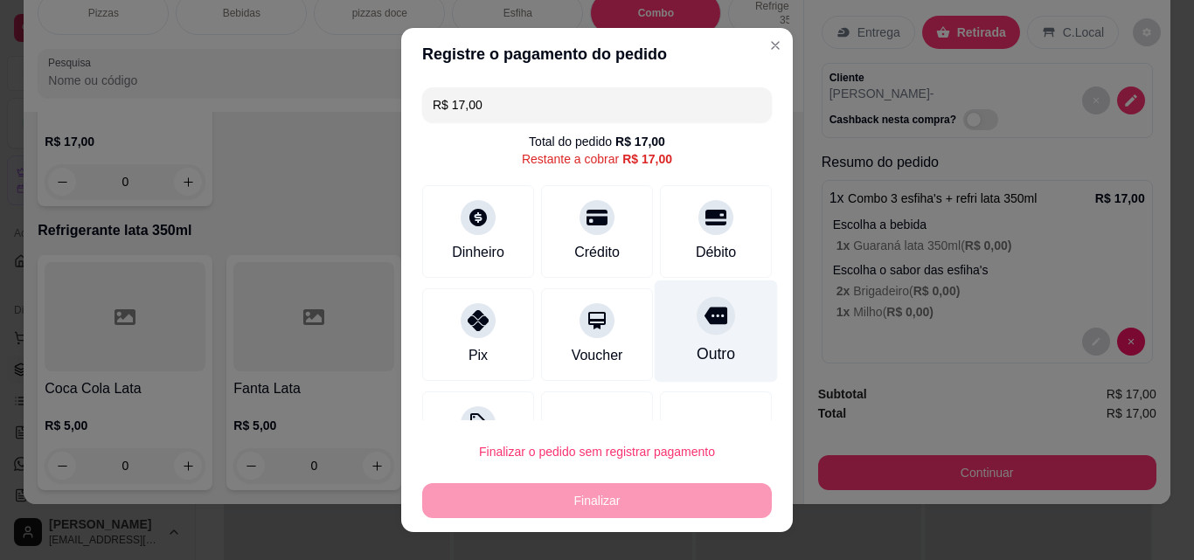
click at [703, 331] on div "Outro" at bounding box center [716, 332] width 123 height 102
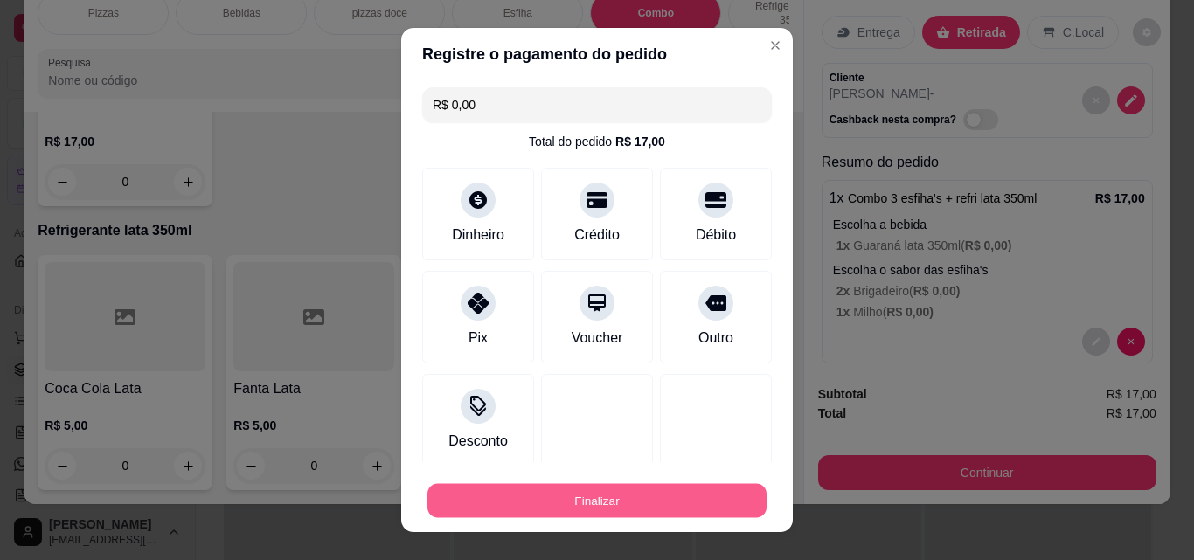
click at [718, 497] on button "Finalizar" at bounding box center [596, 501] width 339 height 34
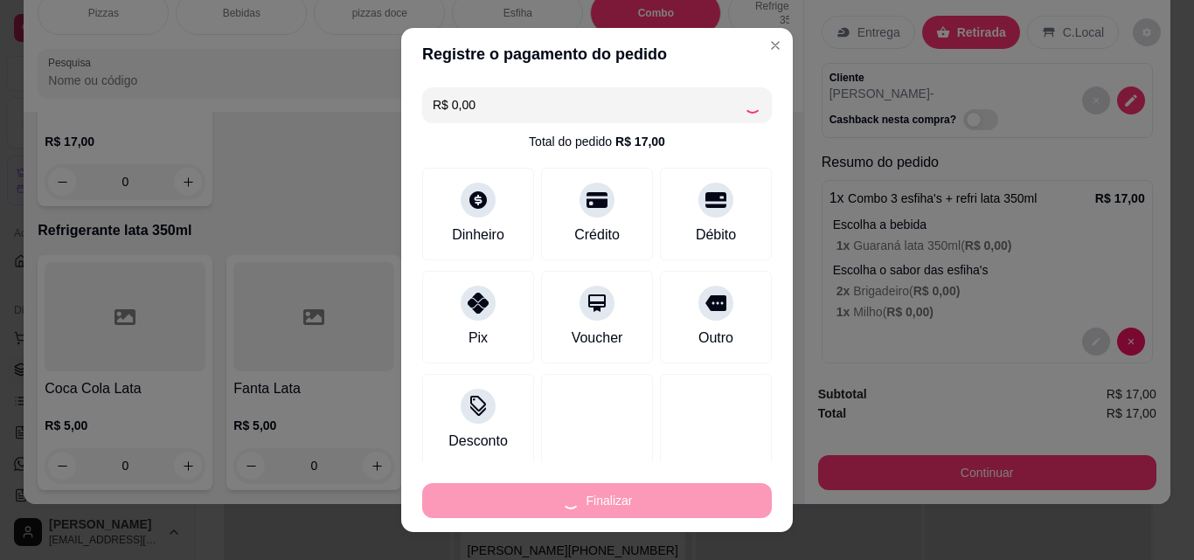
type input "-R$ 17,00"
